Goal: Register for event/course

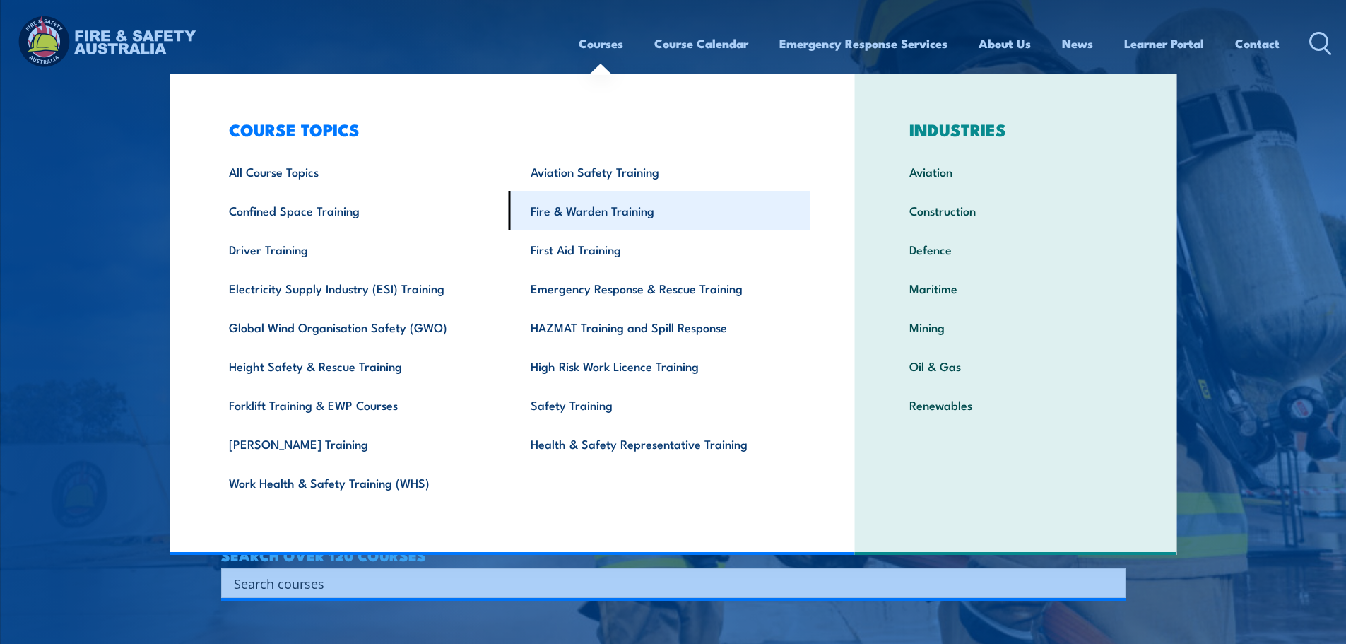
click at [550, 213] on link "Fire & Warden Training" at bounding box center [660, 210] width 302 height 39
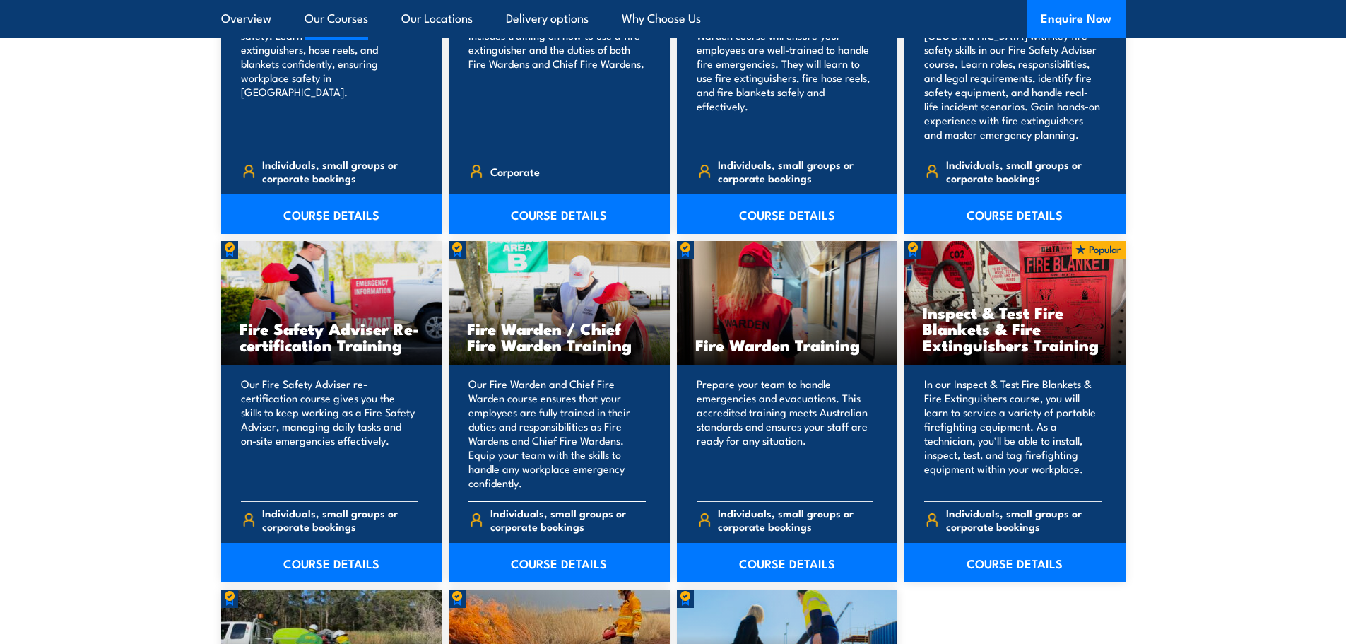
scroll to position [1696, 0]
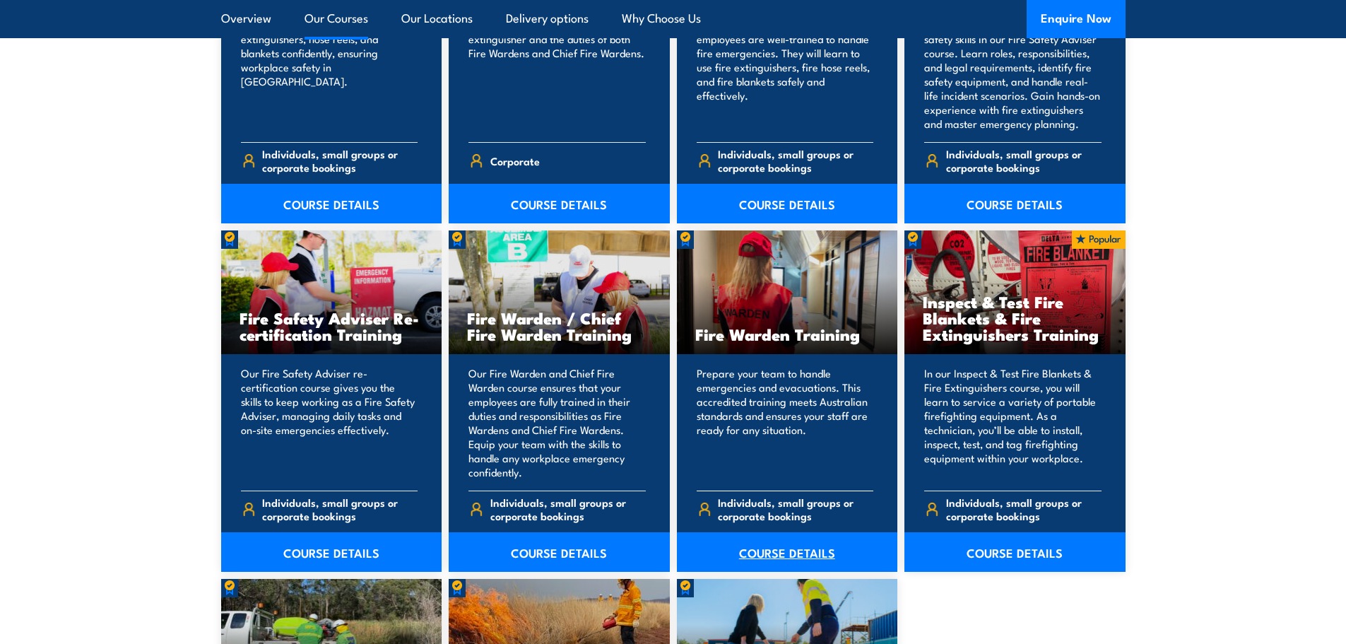
click at [772, 554] on link "COURSE DETAILS" at bounding box center [787, 552] width 221 height 40
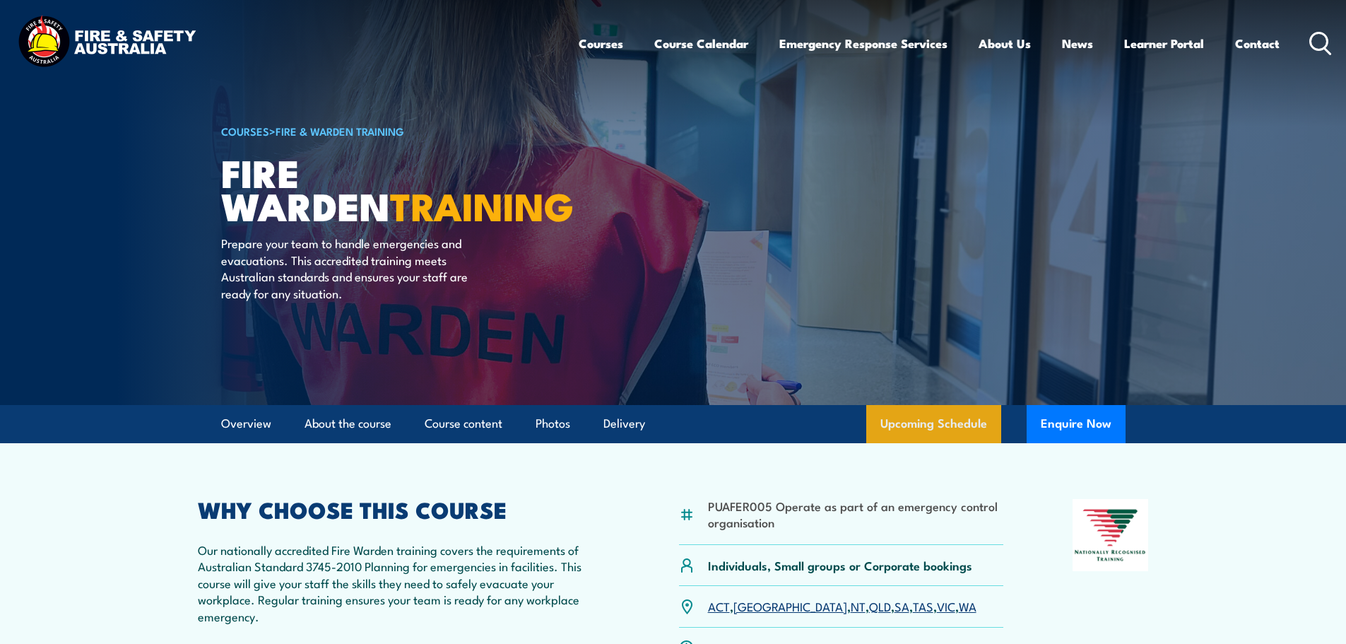
click at [904, 427] on link "Upcoming Schedule" at bounding box center [933, 424] width 135 height 38
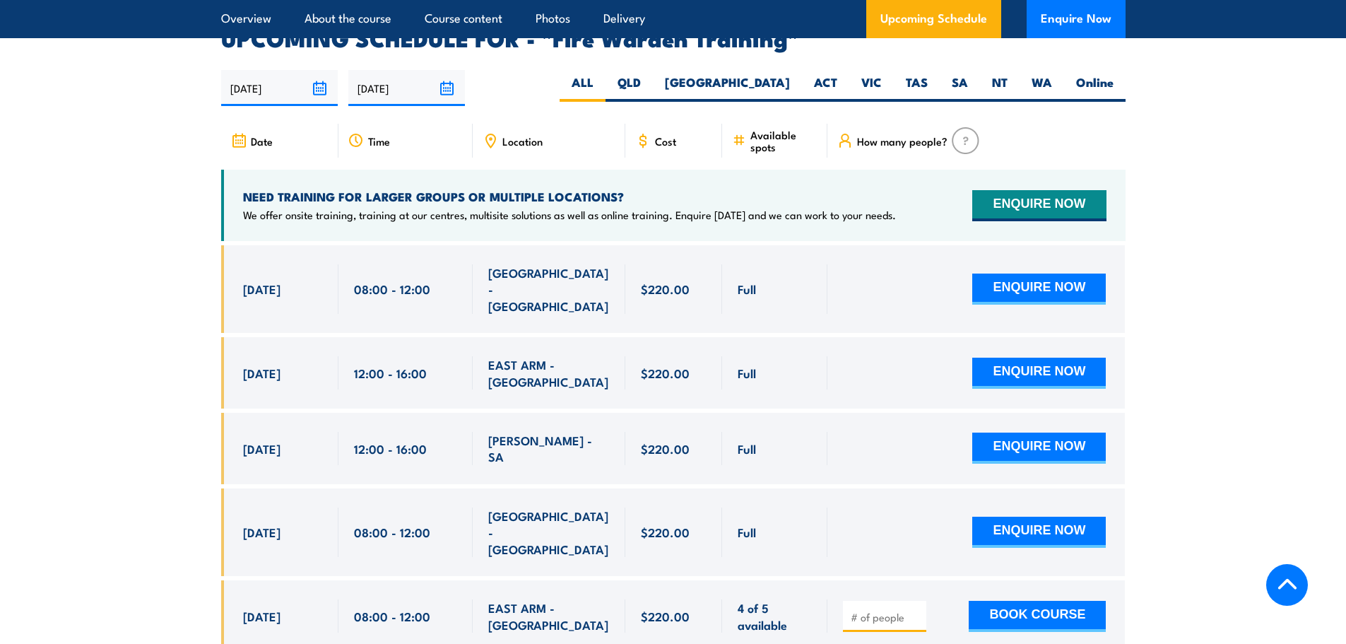
scroll to position [2628, 0]
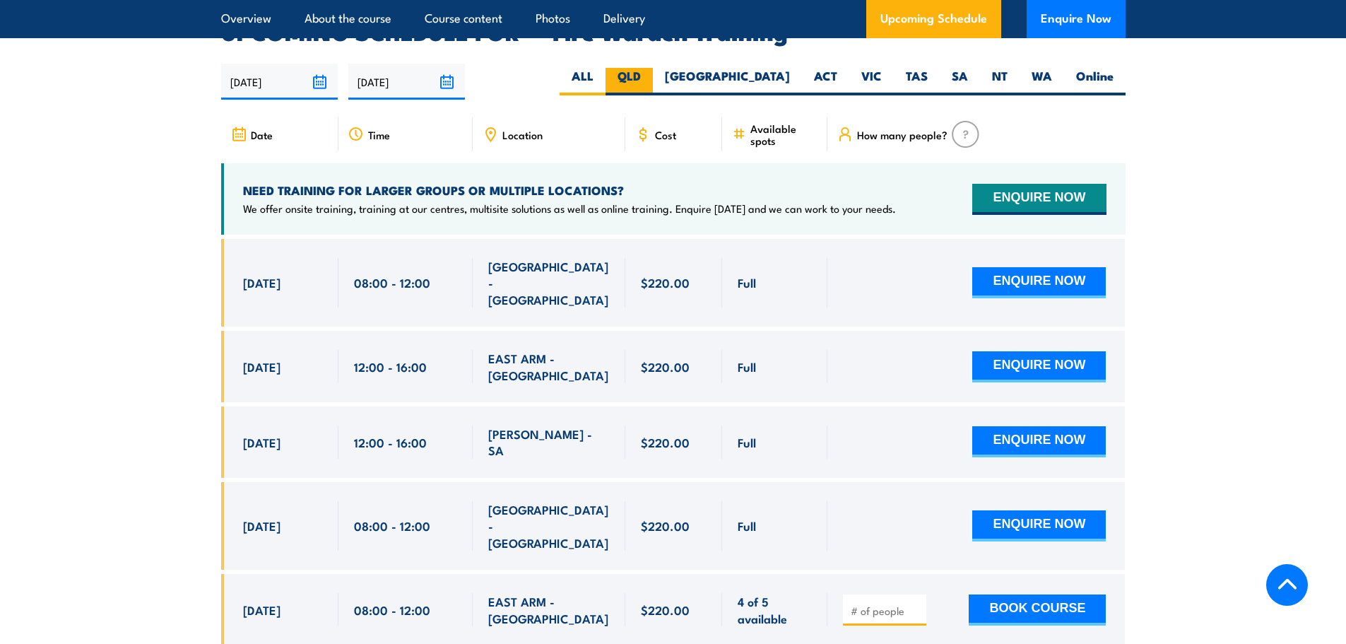
click at [653, 68] on label "QLD" at bounding box center [629, 82] width 47 height 28
click at [650, 68] on input "QLD" at bounding box center [645, 72] width 9 height 9
radio input "true"
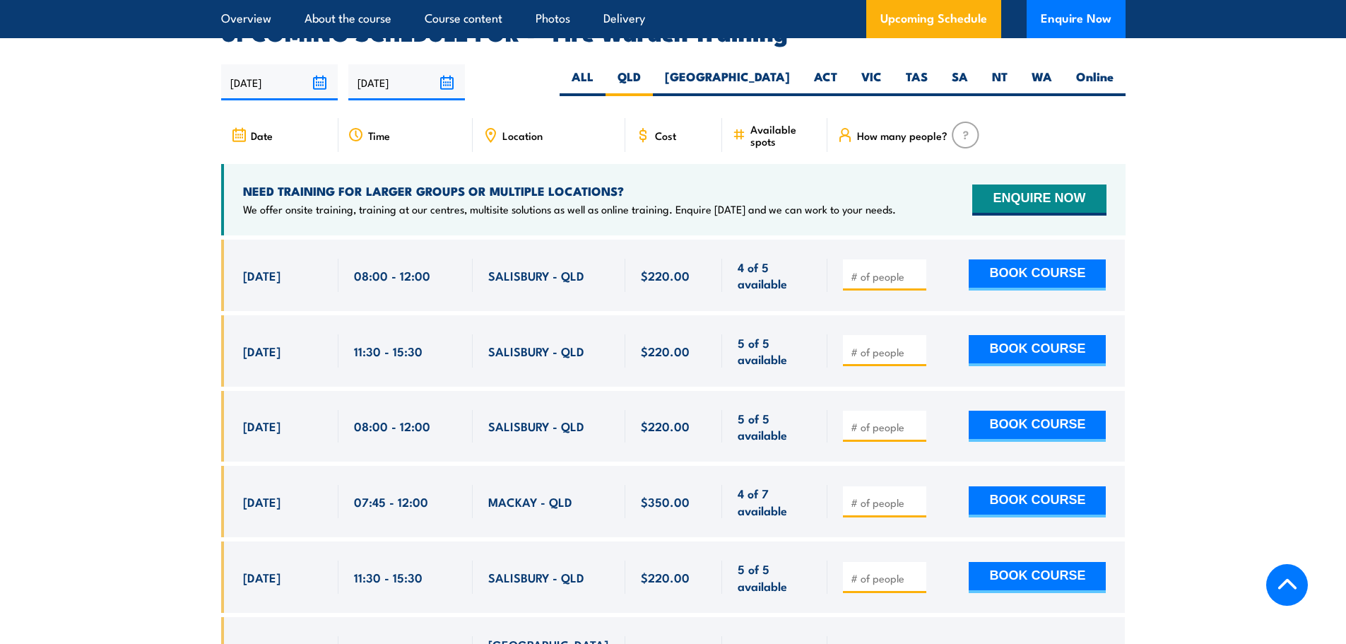
scroll to position [2628, 0]
